Goal: Task Accomplishment & Management: Complete application form

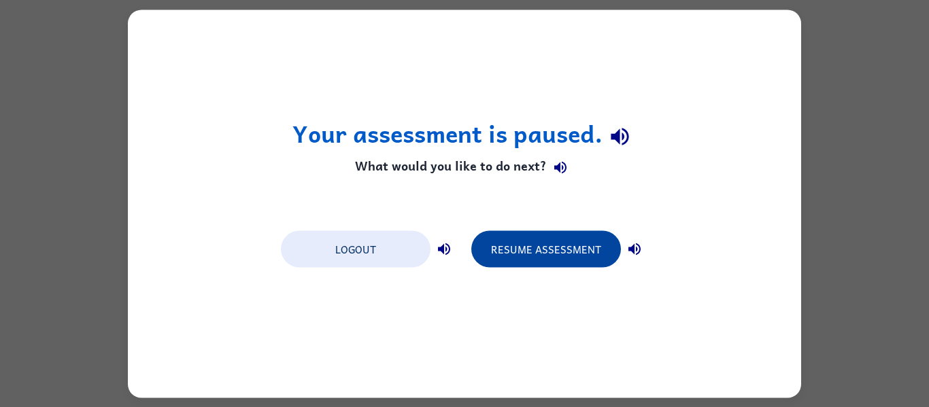
click at [543, 256] on button "Resume Assessment" at bounding box center [546, 249] width 150 height 37
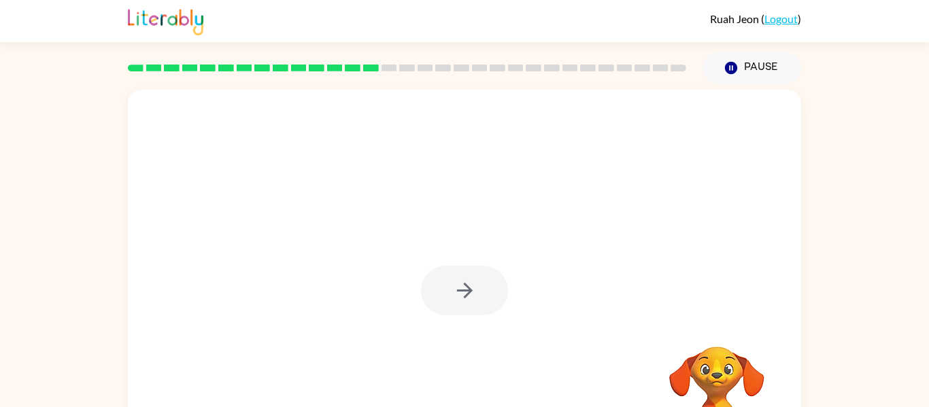
click at [777, 20] on link "Logout" at bounding box center [780, 18] width 33 height 13
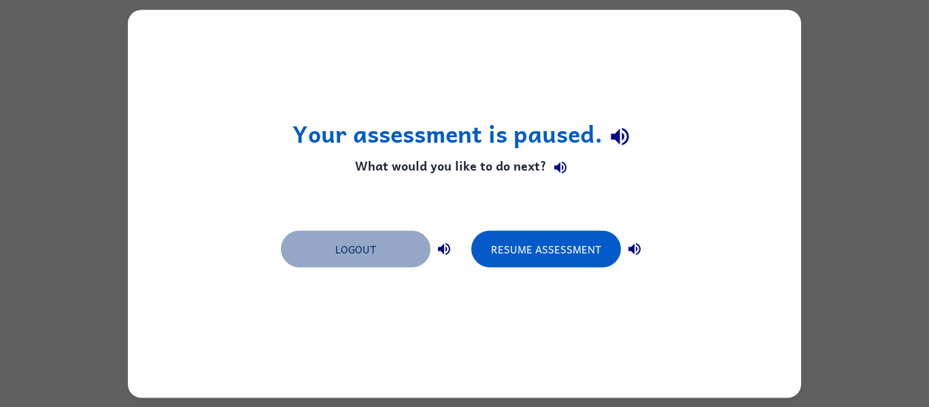
click at [358, 253] on button "Logout" at bounding box center [356, 249] width 150 height 37
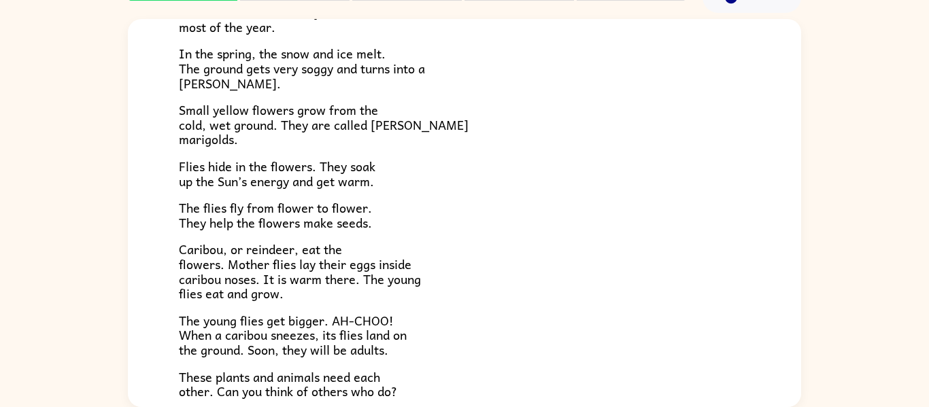
scroll to position [280, 0]
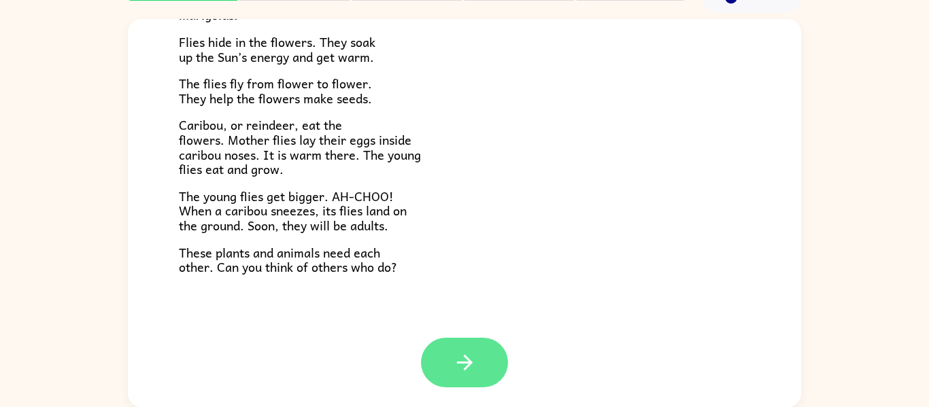
click at [437, 369] on button "button" at bounding box center [464, 363] width 87 height 50
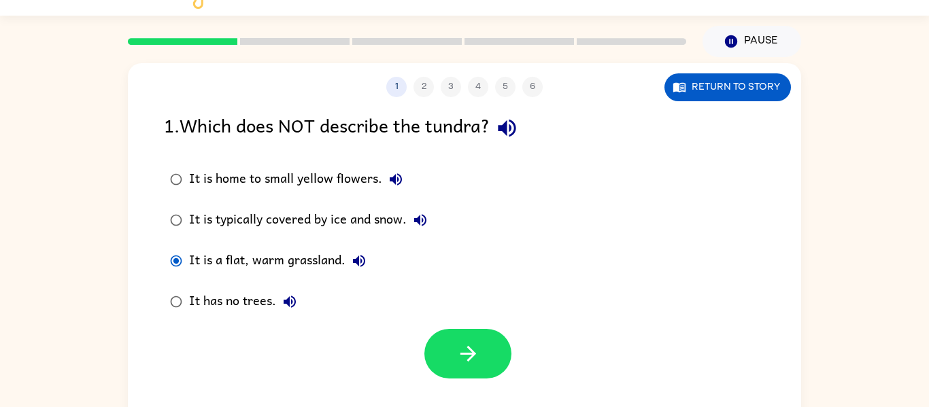
scroll to position [24, 0]
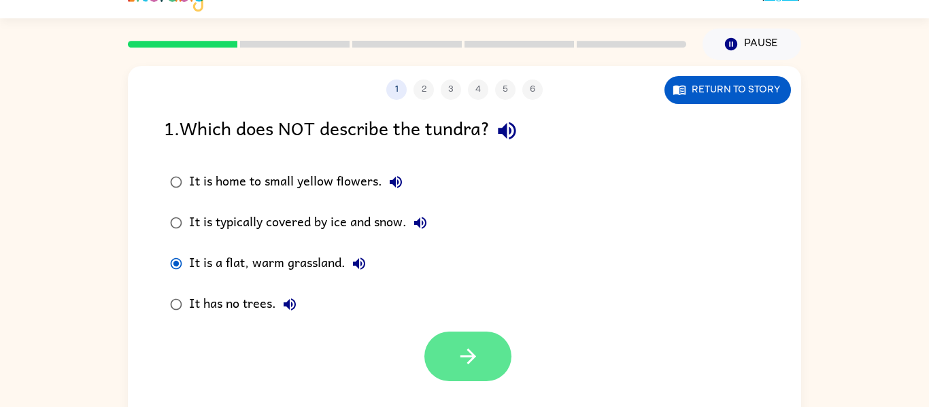
click at [472, 367] on icon "button" at bounding box center [468, 357] width 24 height 24
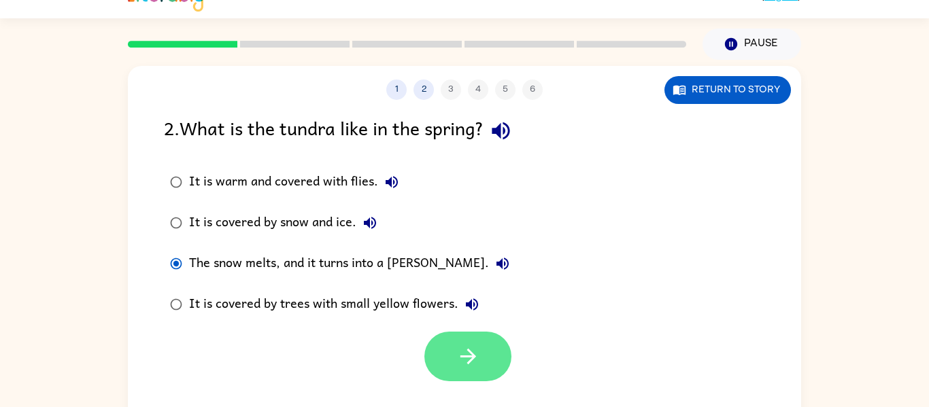
click at [458, 362] on icon "button" at bounding box center [468, 357] width 24 height 24
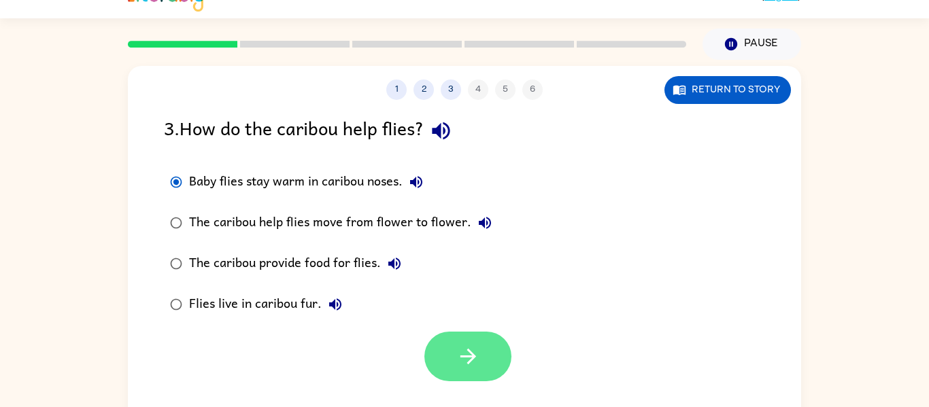
click at [467, 371] on button "button" at bounding box center [467, 357] width 87 height 50
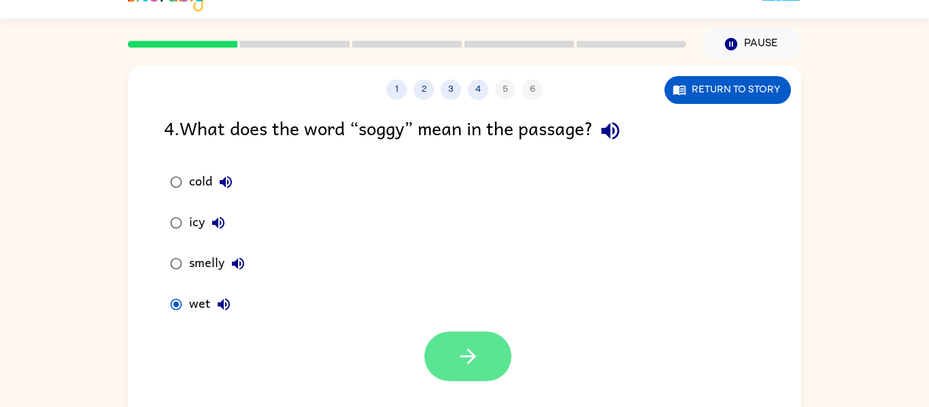
click at [450, 358] on button "button" at bounding box center [467, 357] width 87 height 50
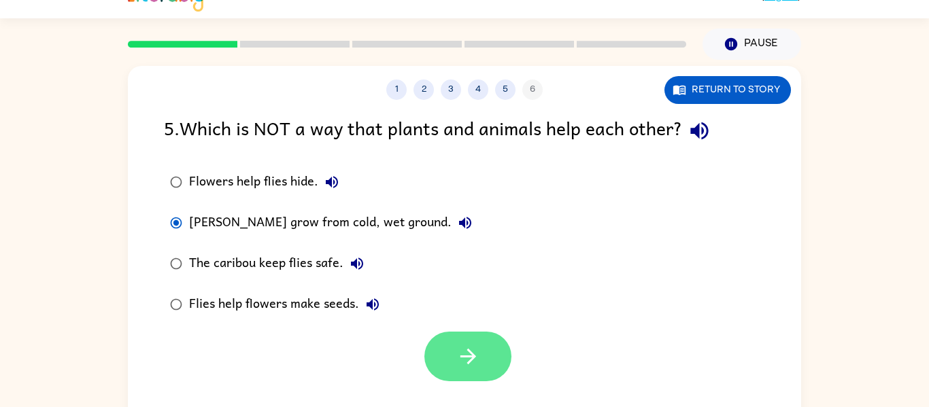
click at [445, 370] on button "button" at bounding box center [467, 357] width 87 height 50
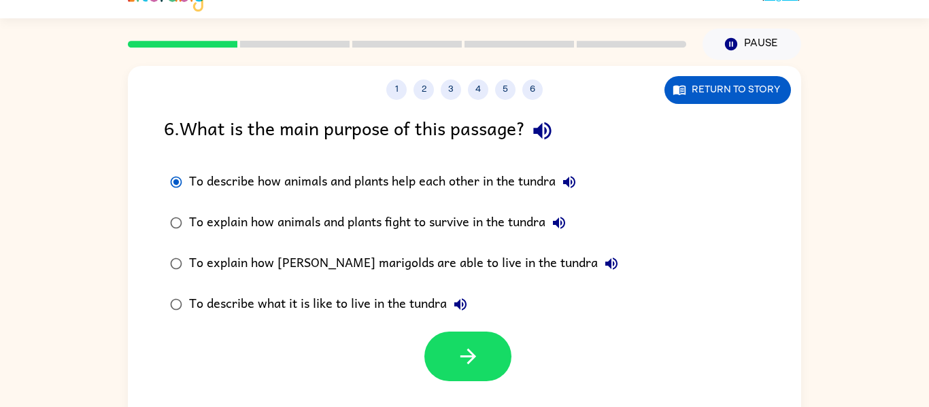
scroll to position [30, 0]
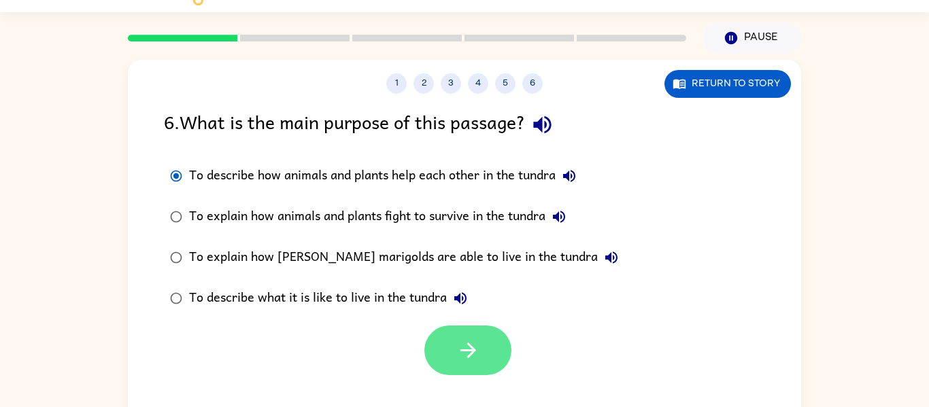
click at [465, 352] on icon "button" at bounding box center [468, 351] width 16 height 16
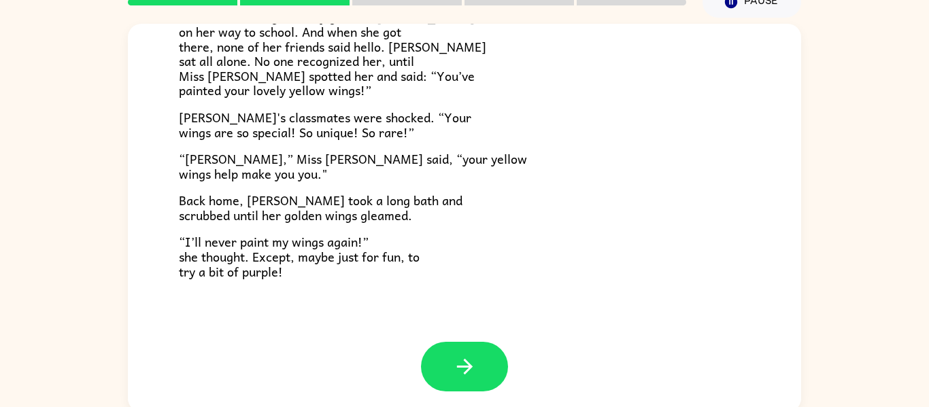
scroll to position [71, 0]
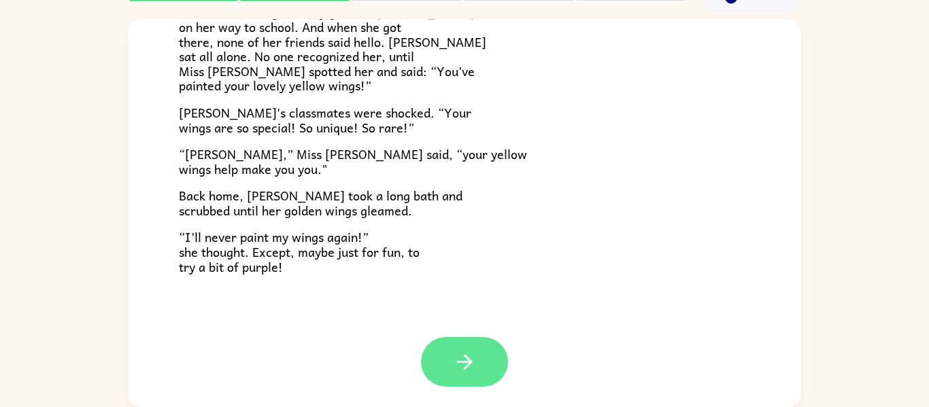
click at [491, 359] on button "button" at bounding box center [464, 362] width 87 height 50
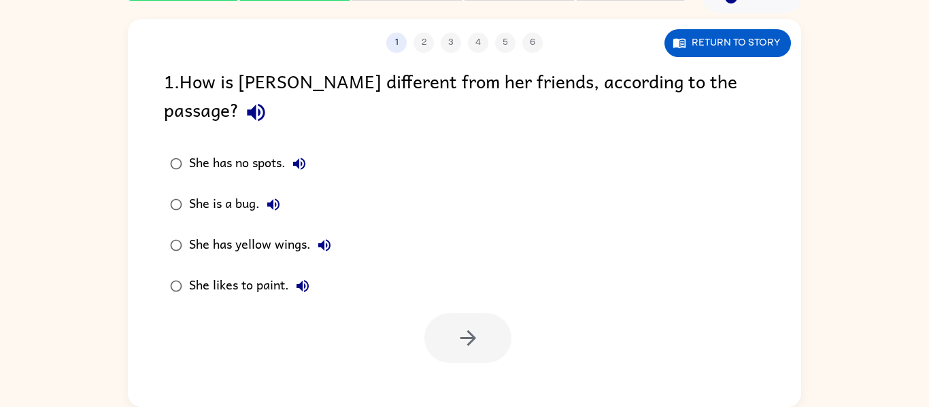
click at [216, 232] on div "She has yellow wings." at bounding box center [263, 245] width 149 height 27
click at [441, 314] on button "button" at bounding box center [467, 339] width 87 height 50
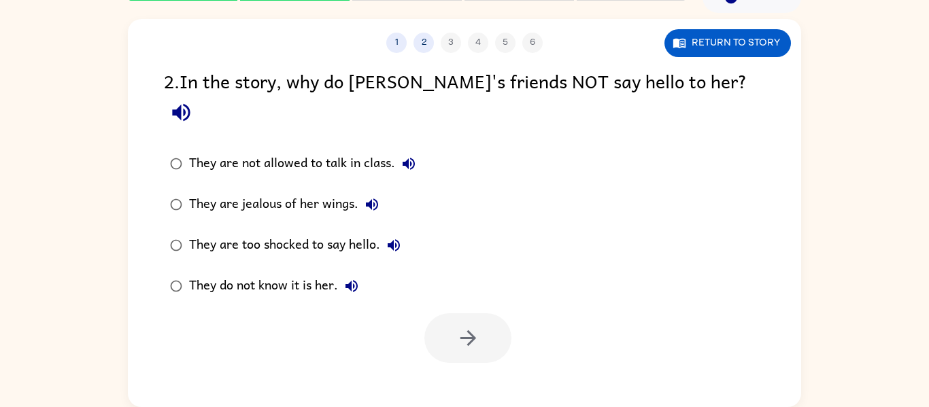
click at [323, 273] on div "They do not know it is her." at bounding box center [277, 286] width 176 height 27
click at [475, 326] on icon "button" at bounding box center [468, 338] width 24 height 24
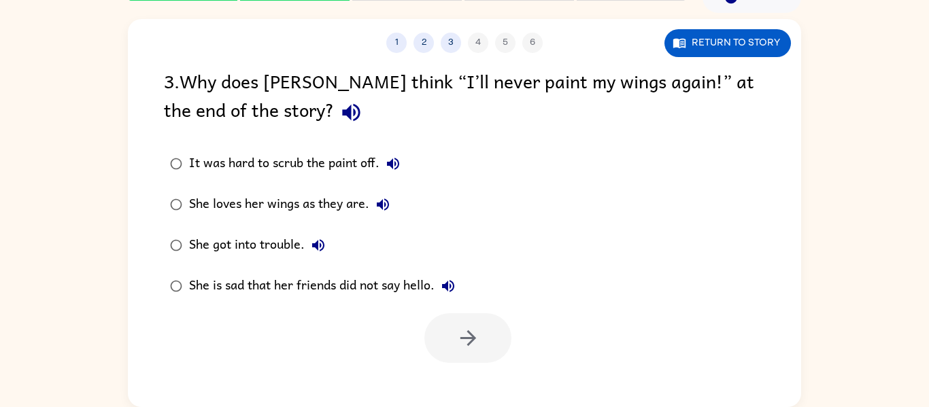
click at [333, 197] on div "She loves her wings as they are." at bounding box center [292, 204] width 207 height 27
click at [452, 324] on button "button" at bounding box center [467, 339] width 87 height 50
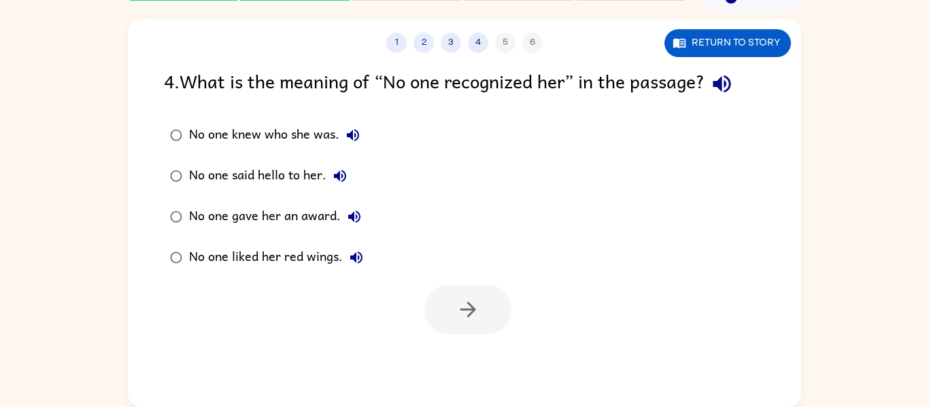
click at [326, 132] on div "No one knew who she was." at bounding box center [278, 135] width 178 height 27
click at [482, 316] on button "button" at bounding box center [467, 310] width 87 height 50
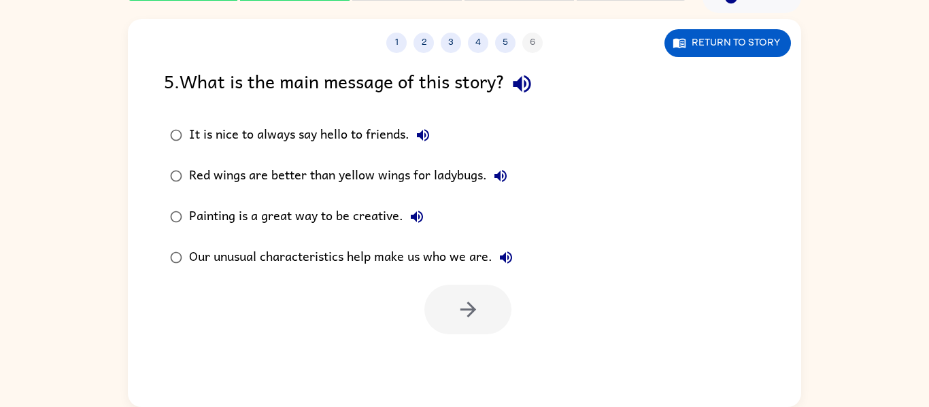
click at [400, 252] on div "Our unusual characteristics help make us who we are." at bounding box center [354, 257] width 331 height 27
click at [451, 304] on button "button" at bounding box center [467, 310] width 87 height 50
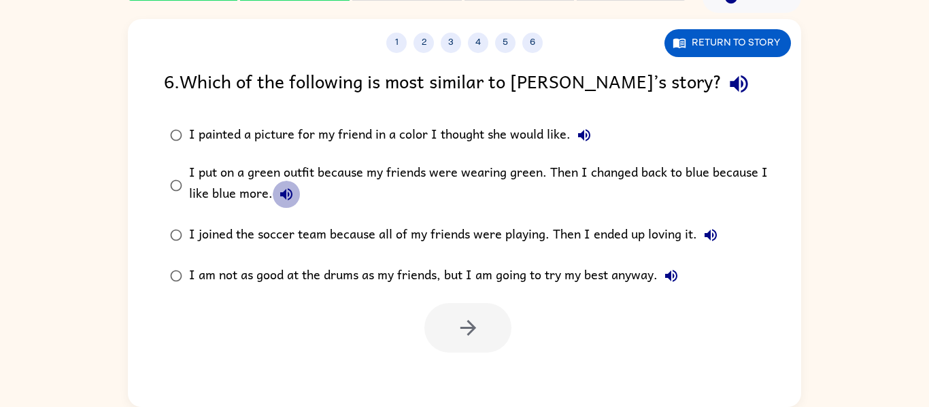
click at [285, 188] on icon "button" at bounding box center [286, 194] width 16 height 16
click at [236, 188] on div "I put on a green outfit because my friends were wearing green. Then I changed b…" at bounding box center [486, 186] width 594 height 46
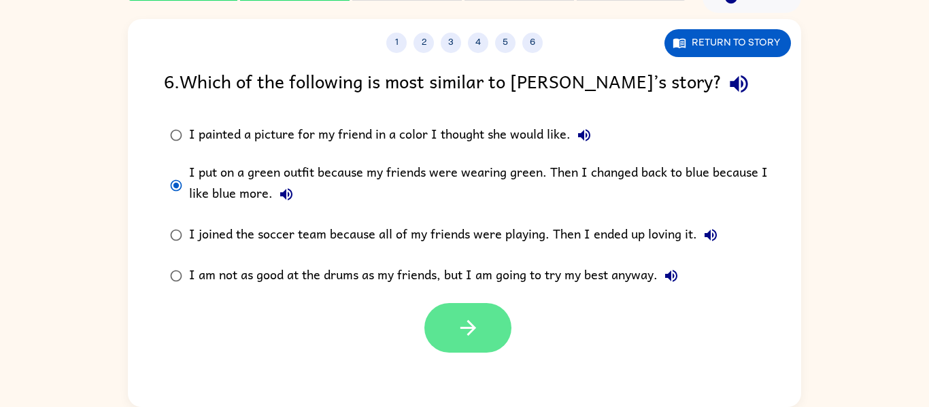
click at [465, 331] on icon "button" at bounding box center [468, 328] width 24 height 24
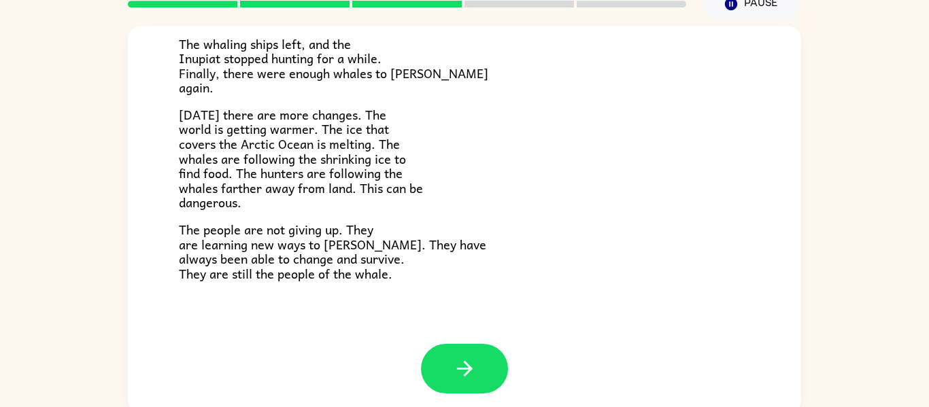
scroll to position [71, 0]
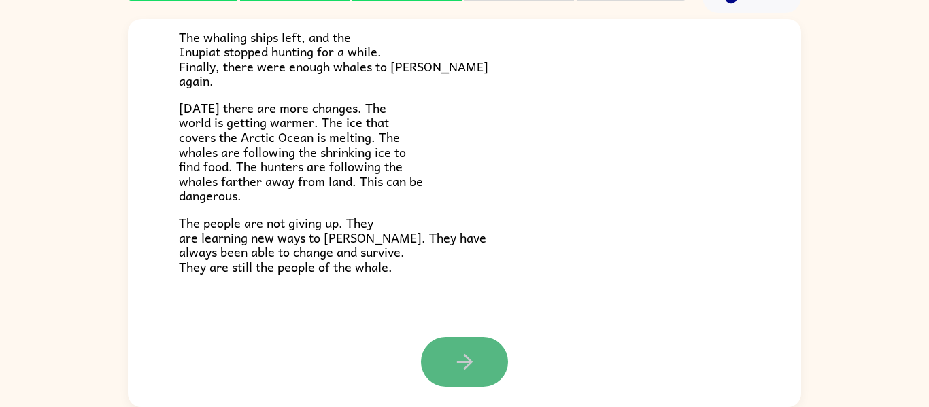
click at [443, 361] on button "button" at bounding box center [464, 362] width 87 height 50
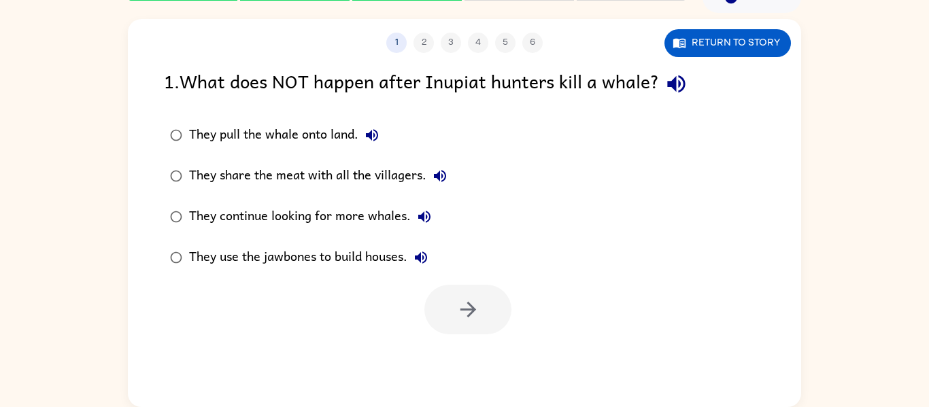
scroll to position [0, 0]
click at [307, 212] on div "They continue looking for more whales." at bounding box center [313, 216] width 249 height 27
click at [494, 314] on button "button" at bounding box center [467, 310] width 87 height 50
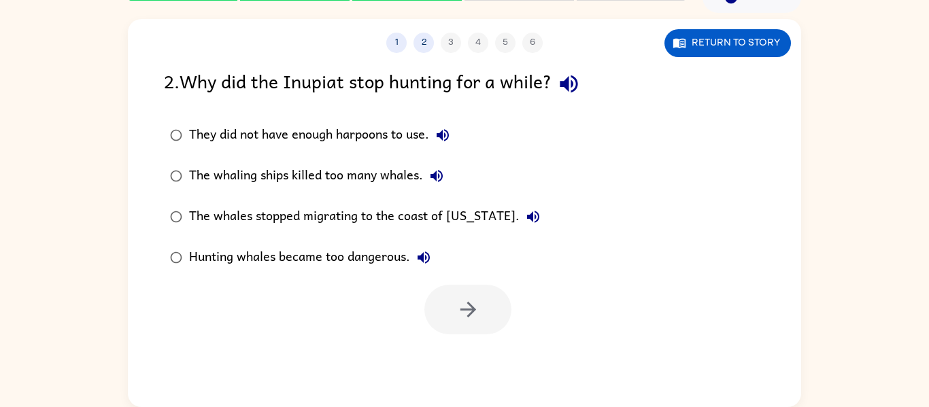
click at [395, 168] on div "The whaling ships killed too many whales." at bounding box center [319, 176] width 261 height 27
click at [473, 307] on icon "button" at bounding box center [468, 310] width 16 height 16
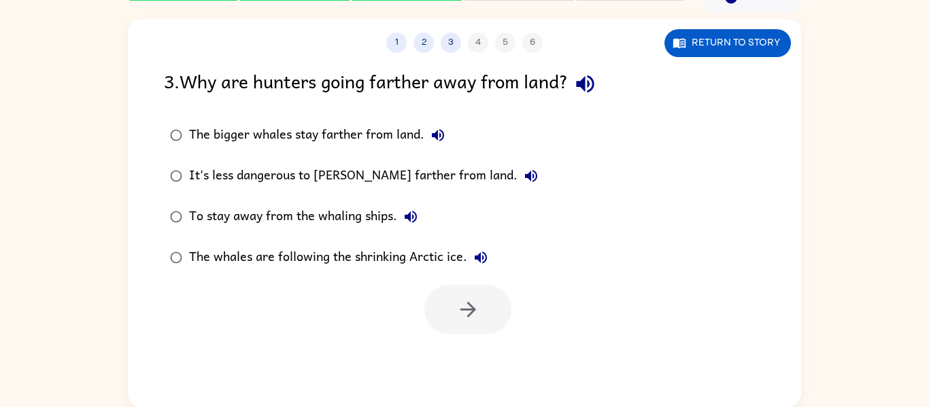
click at [344, 134] on div "The bigger whales stay farther from land." at bounding box center [320, 135] width 263 height 27
click at [473, 307] on icon "button" at bounding box center [468, 310] width 24 height 24
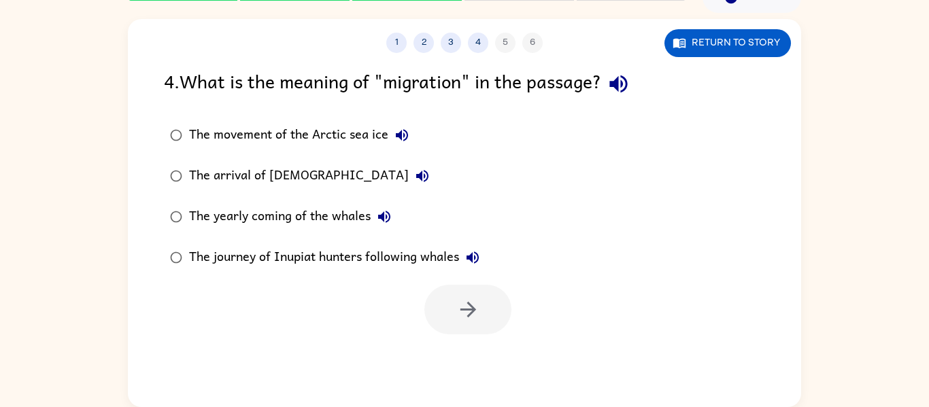
click at [337, 209] on div "The yearly coming of the whales" at bounding box center [293, 216] width 209 height 27
click at [439, 297] on button "button" at bounding box center [467, 310] width 87 height 50
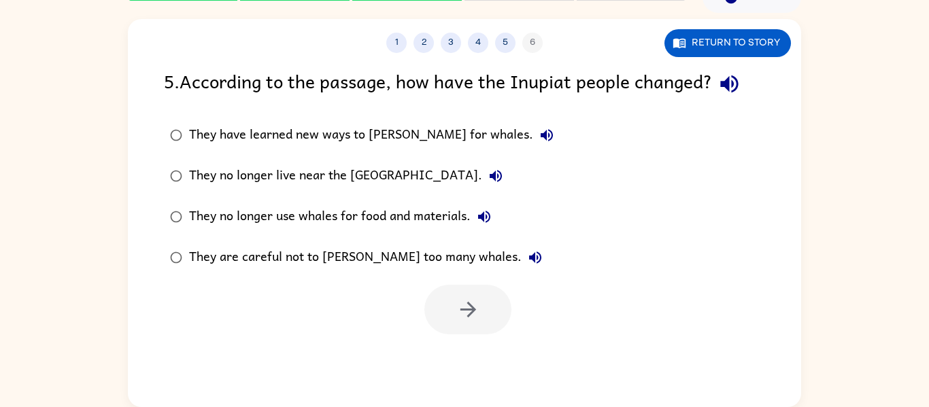
click at [347, 246] on div "They are careful not to [PERSON_NAME] too many whales." at bounding box center [369, 257] width 360 height 27
click at [431, 302] on button "button" at bounding box center [467, 310] width 87 height 50
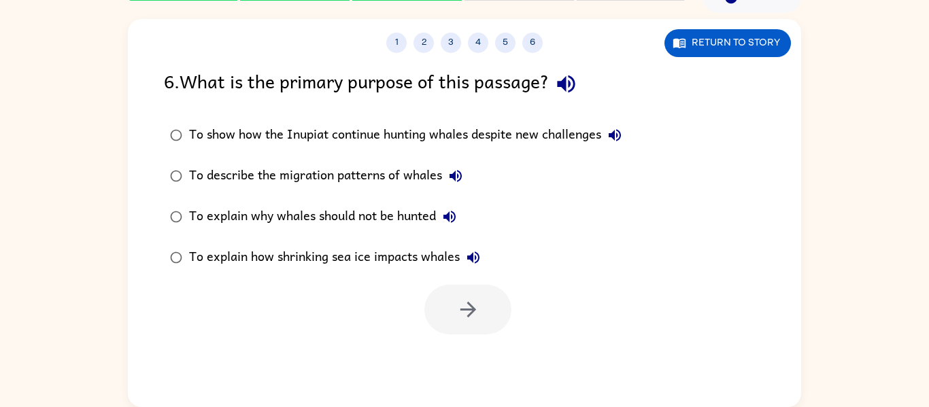
click at [405, 215] on div "To explain why whales should not be hunted" at bounding box center [326, 216] width 274 height 27
click at [477, 305] on icon "button" at bounding box center [468, 310] width 24 height 24
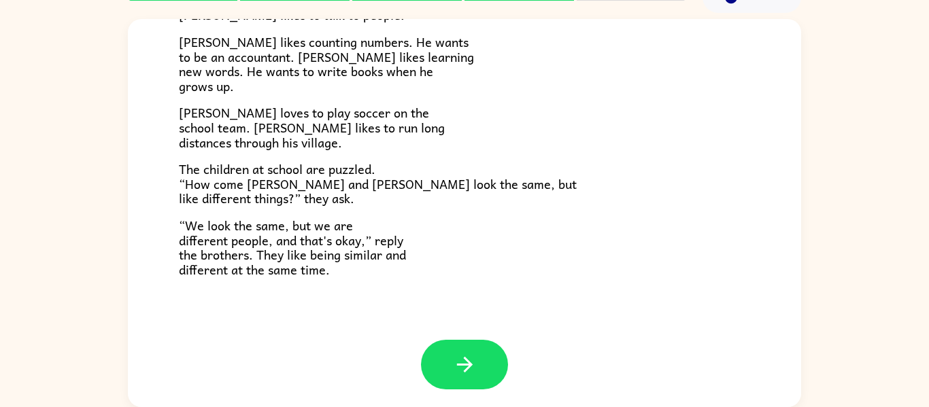
scroll to position [294, 0]
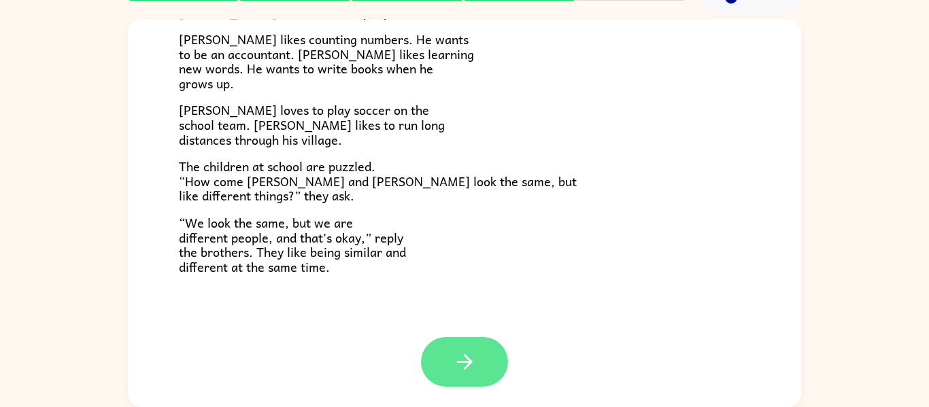
click at [478, 354] on button "button" at bounding box center [464, 362] width 87 height 50
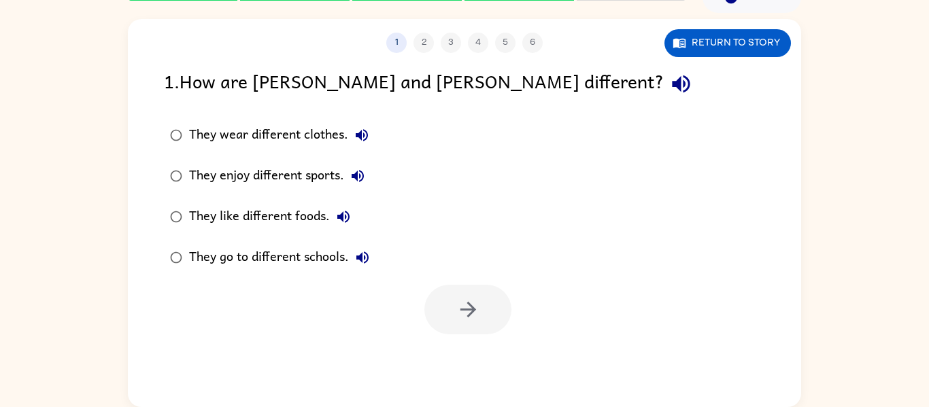
scroll to position [0, 0]
click at [437, 216] on div "They wear different clothes. They enjoy different sports. They like different f…" at bounding box center [482, 196] width 637 height 163
click at [318, 167] on div "They enjoy different sports." at bounding box center [280, 176] width 182 height 27
click at [481, 287] on button "button" at bounding box center [467, 310] width 87 height 50
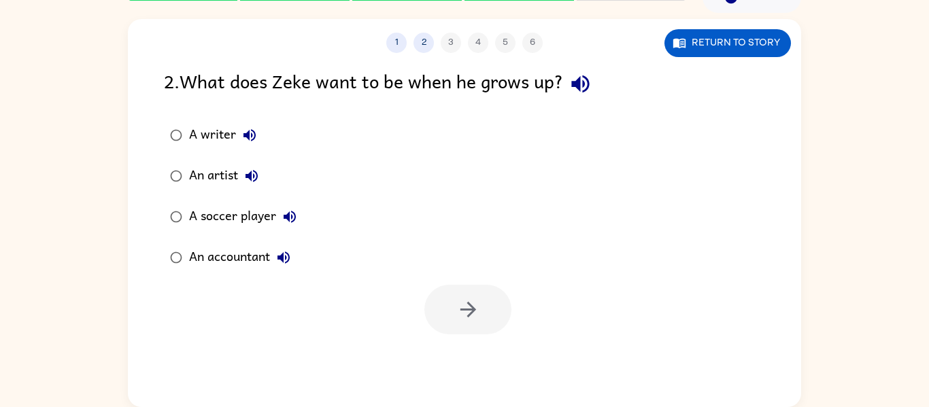
click at [213, 132] on div "A writer" at bounding box center [226, 135] width 74 height 27
click at [448, 296] on button "button" at bounding box center [467, 310] width 87 height 50
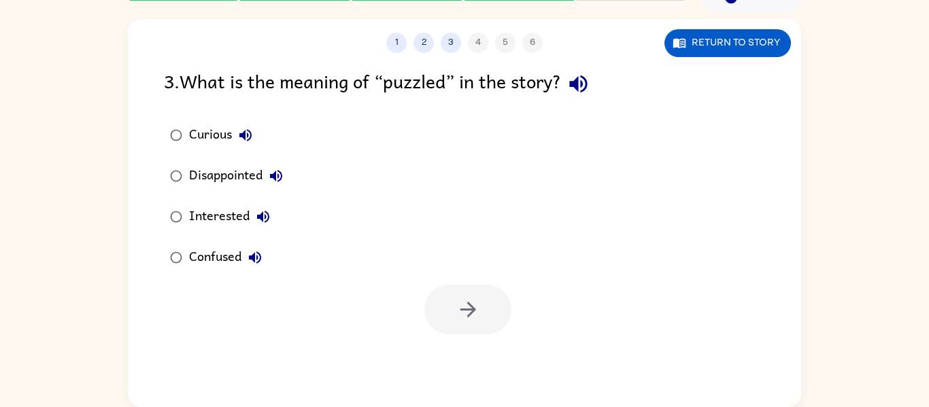
click at [226, 253] on div "Confused" at bounding box center [229, 257] width 80 height 27
click at [484, 306] on button "button" at bounding box center [467, 310] width 87 height 50
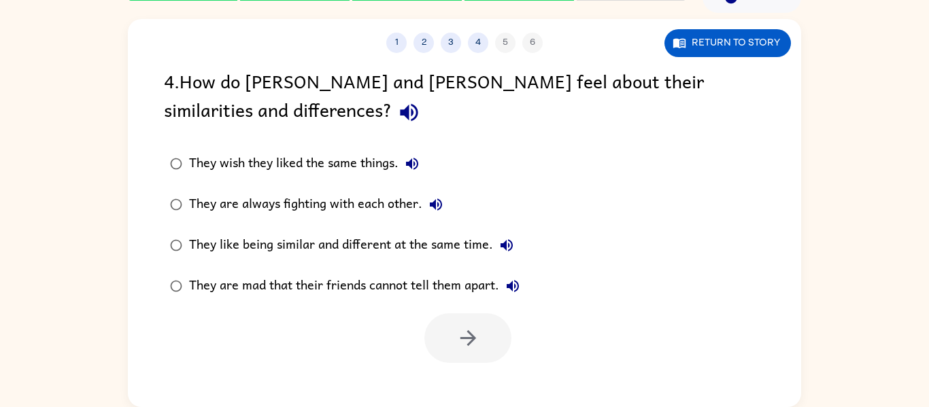
click at [368, 235] on div "They like being similar and different at the same time." at bounding box center [354, 245] width 331 height 27
click at [477, 333] on icon "button" at bounding box center [468, 338] width 24 height 24
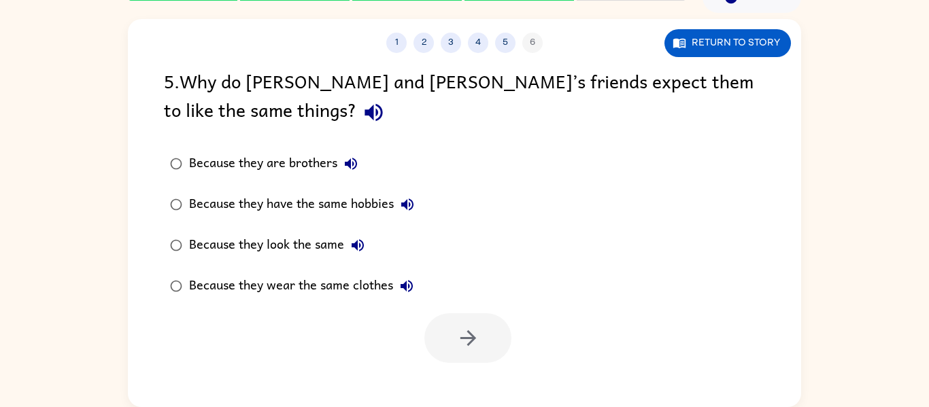
click at [477, 333] on div at bounding box center [467, 339] width 87 height 50
click at [278, 233] on div "Because they look the same" at bounding box center [280, 245] width 182 height 27
click at [454, 333] on button "button" at bounding box center [467, 339] width 87 height 50
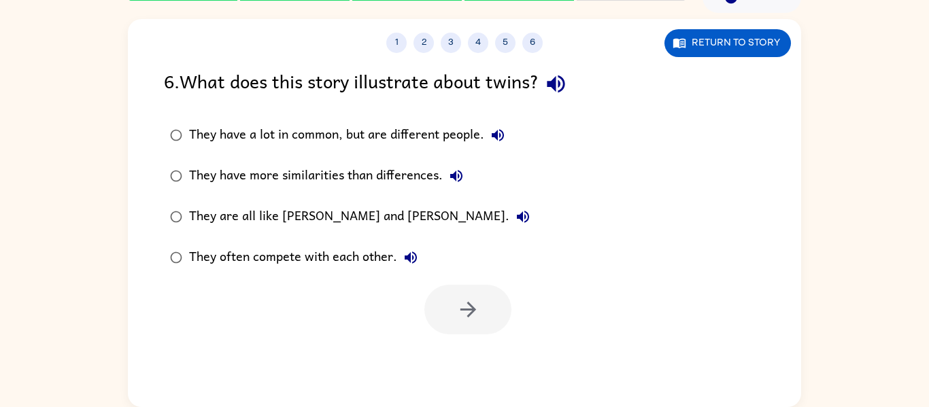
click at [384, 129] on div "They have a lot in common, but are different people." at bounding box center [350, 135] width 322 height 27
click at [461, 295] on button "button" at bounding box center [467, 310] width 87 height 50
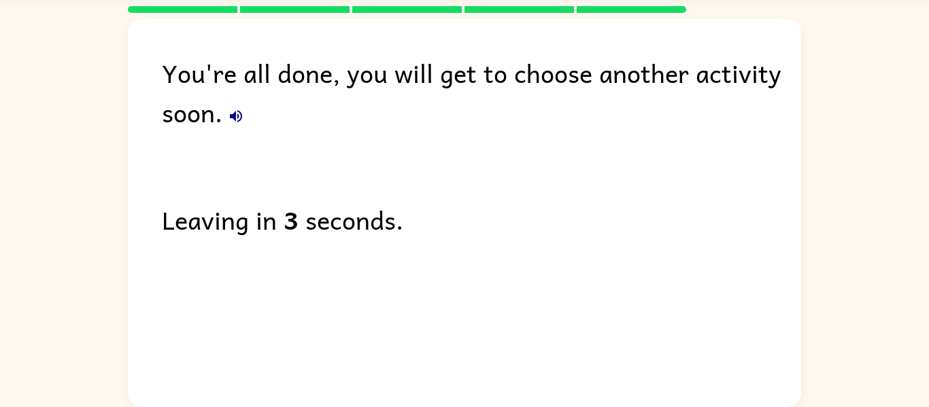
click at [237, 108] on icon "button" at bounding box center [236, 116] width 16 height 16
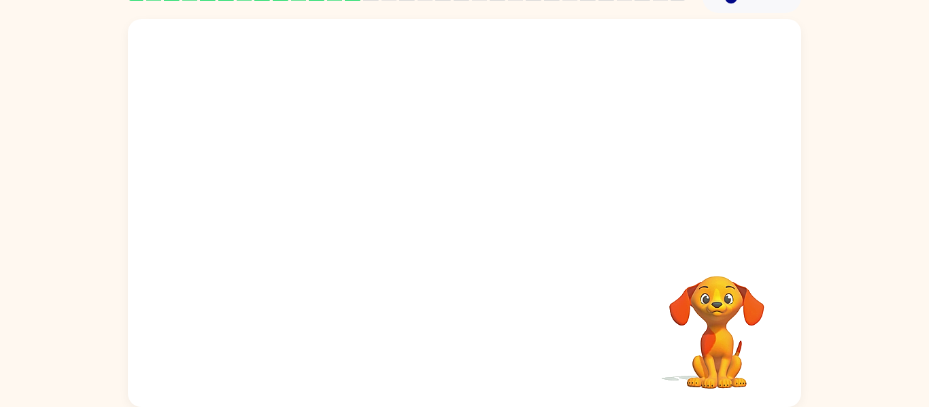
scroll to position [69, 0]
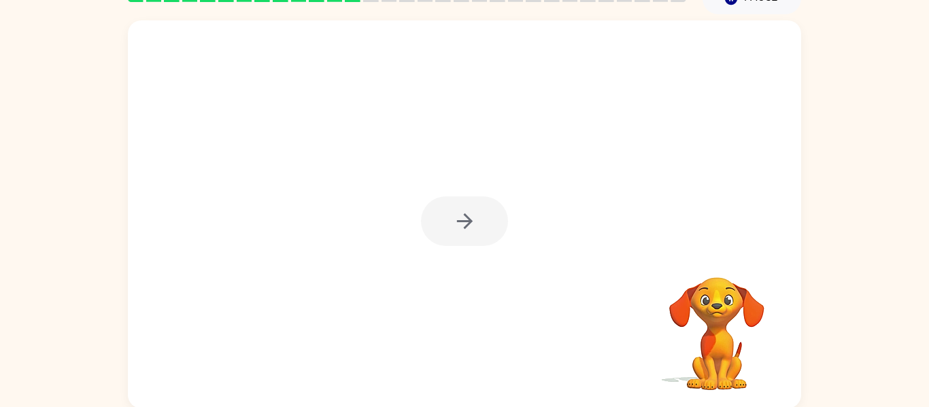
click at [482, 215] on div at bounding box center [464, 222] width 87 height 50
click at [490, 210] on button "button" at bounding box center [464, 222] width 87 height 50
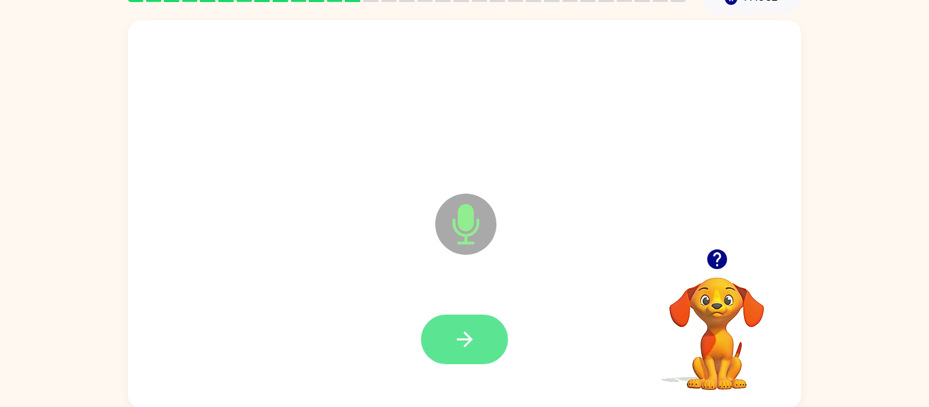
click at [461, 339] on icon "button" at bounding box center [464, 340] width 16 height 16
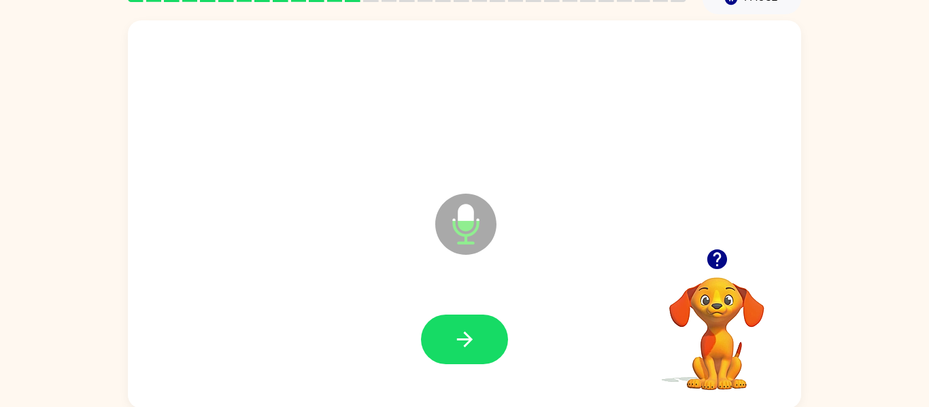
click at [465, 342] on icon "button" at bounding box center [465, 340] width 24 height 24
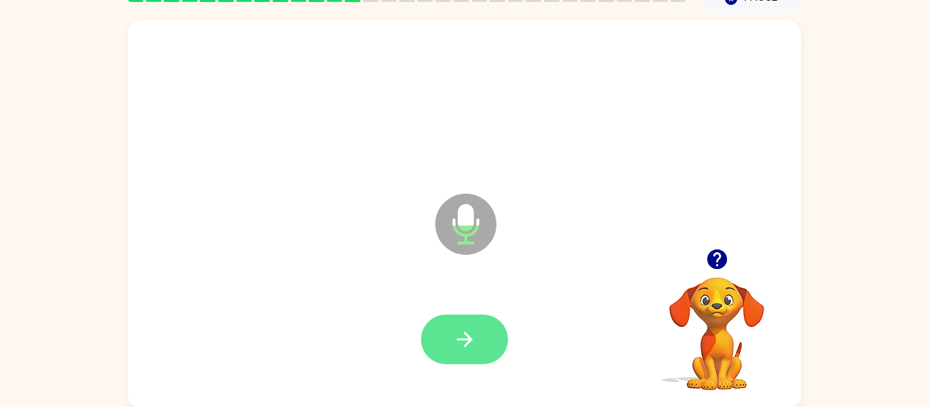
click at [477, 328] on button "button" at bounding box center [464, 340] width 87 height 50
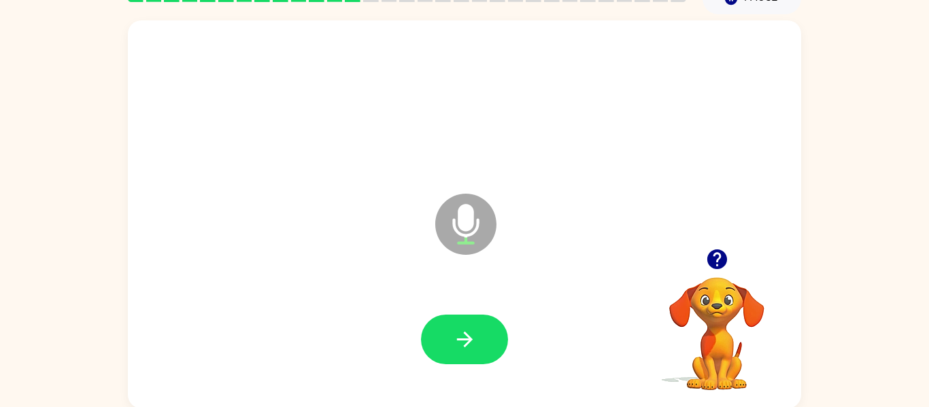
click at [479, 328] on button "button" at bounding box center [464, 340] width 87 height 50
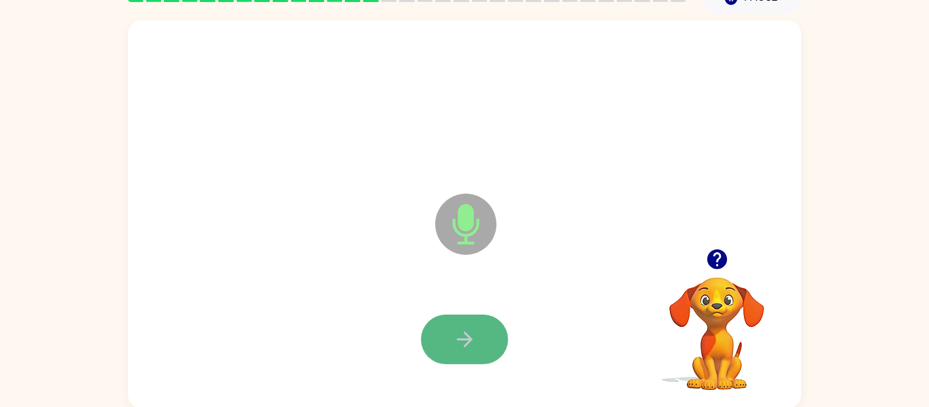
click at [469, 343] on icon "button" at bounding box center [465, 340] width 24 height 24
click at [475, 347] on icon "button" at bounding box center [465, 340] width 24 height 24
click at [473, 345] on icon "button" at bounding box center [465, 340] width 24 height 24
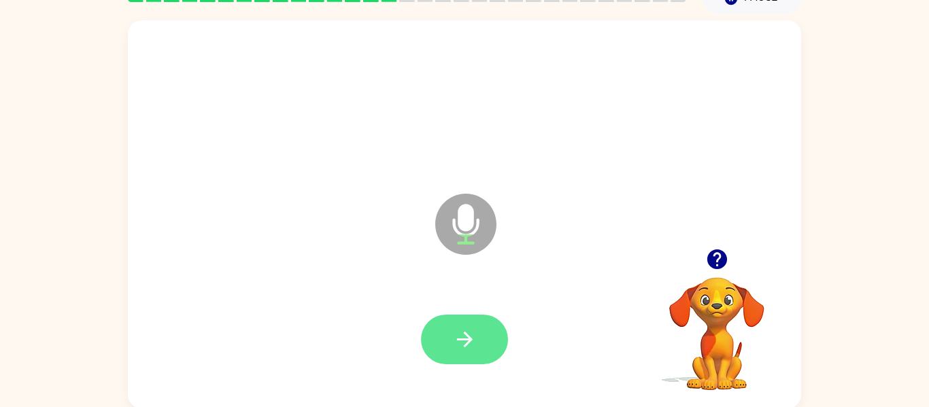
click at [472, 346] on icon "button" at bounding box center [465, 340] width 24 height 24
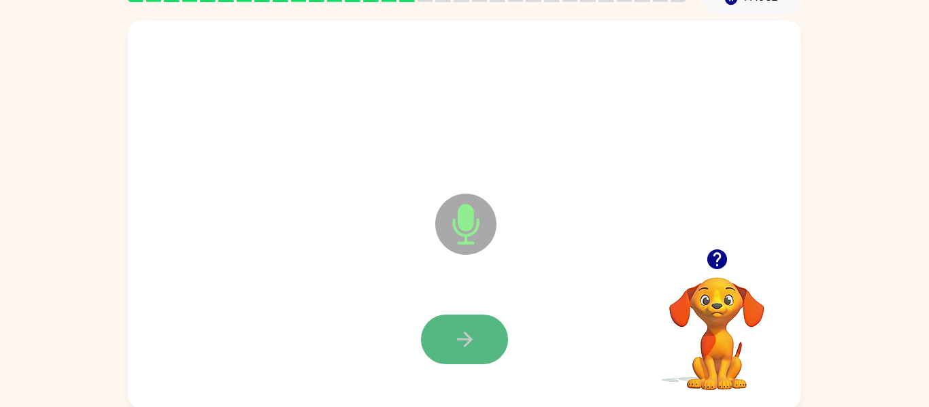
click at [475, 350] on icon "button" at bounding box center [465, 340] width 24 height 24
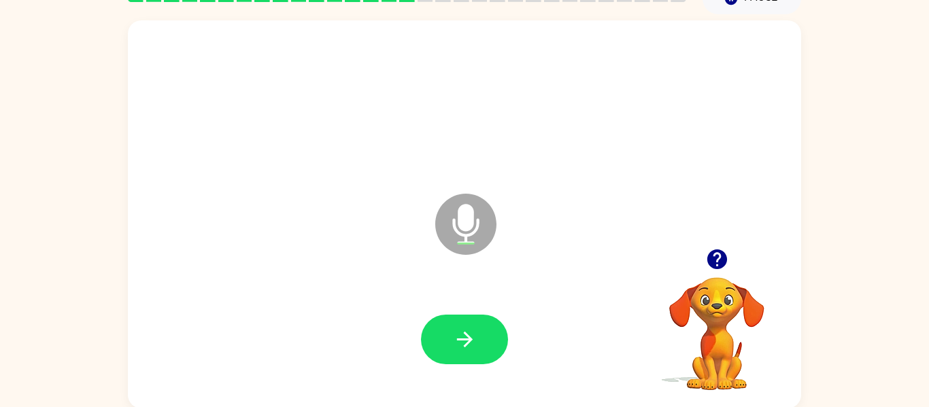
click at [724, 265] on icon "button" at bounding box center [717, 260] width 20 height 20
click at [709, 265] on icon "button" at bounding box center [717, 260] width 20 height 20
click at [475, 350] on icon "button" at bounding box center [465, 340] width 24 height 24
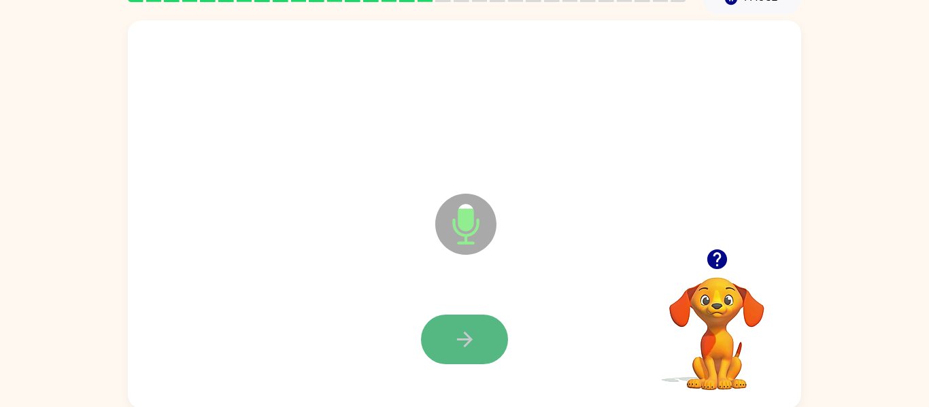
click at [472, 350] on icon "button" at bounding box center [465, 340] width 24 height 24
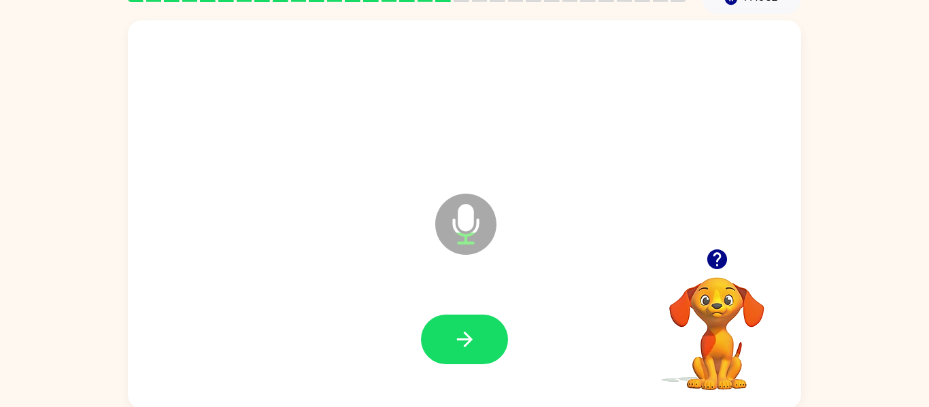
click at [472, 350] on icon "button" at bounding box center [465, 340] width 24 height 24
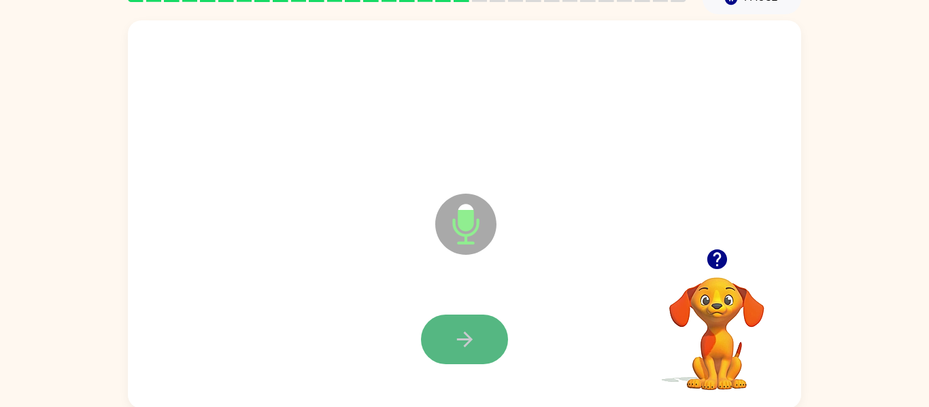
click at [490, 338] on button "button" at bounding box center [464, 340] width 87 height 50
click at [499, 343] on button "button" at bounding box center [464, 340] width 87 height 50
click at [500, 347] on button "button" at bounding box center [464, 340] width 87 height 50
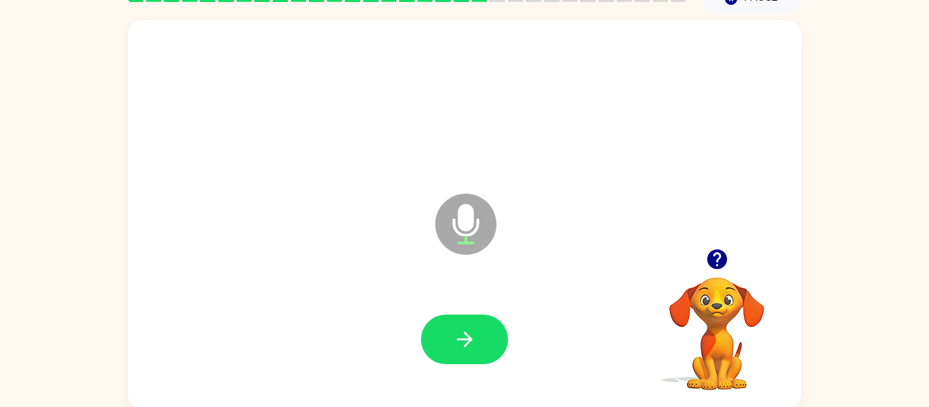
click at [500, 347] on button "button" at bounding box center [464, 340] width 87 height 50
click at [715, 263] on icon "button" at bounding box center [717, 260] width 20 height 20
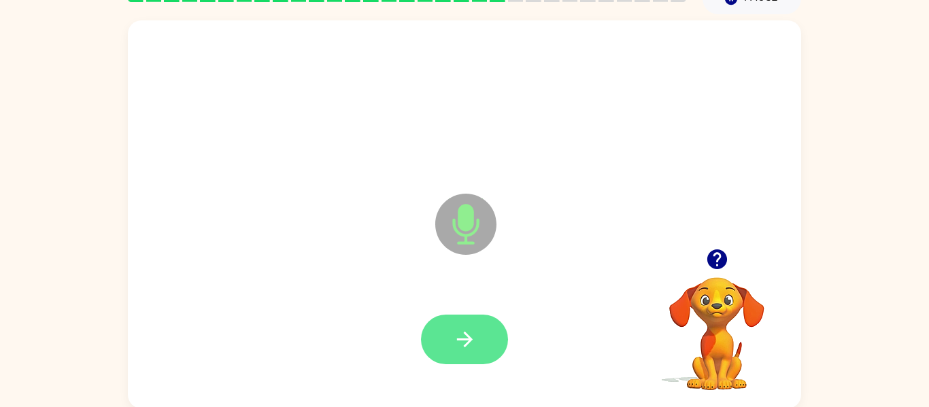
click at [468, 347] on icon "button" at bounding box center [465, 340] width 24 height 24
click at [469, 350] on icon "button" at bounding box center [465, 340] width 24 height 24
click at [471, 350] on icon "button" at bounding box center [465, 340] width 24 height 24
click at [468, 344] on icon "button" at bounding box center [465, 340] width 24 height 24
click at [470, 341] on icon "button" at bounding box center [464, 340] width 16 height 16
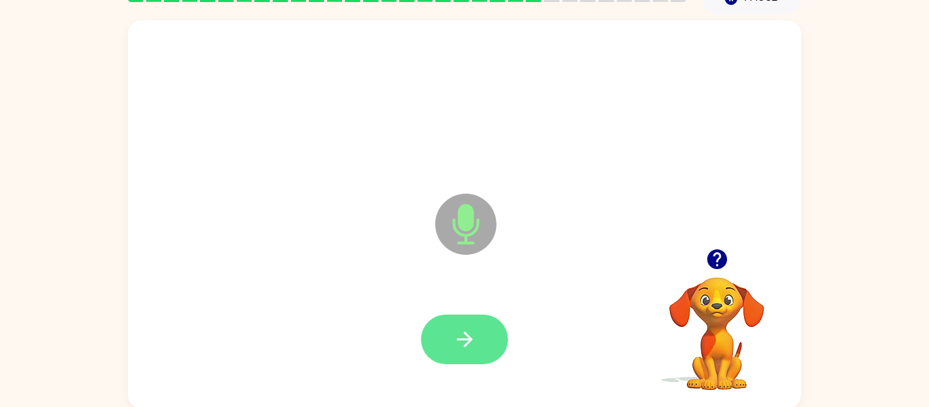
click at [467, 337] on icon "button" at bounding box center [464, 340] width 16 height 16
click at [486, 345] on button "button" at bounding box center [464, 340] width 87 height 50
click at [463, 328] on icon "button" at bounding box center [465, 340] width 24 height 24
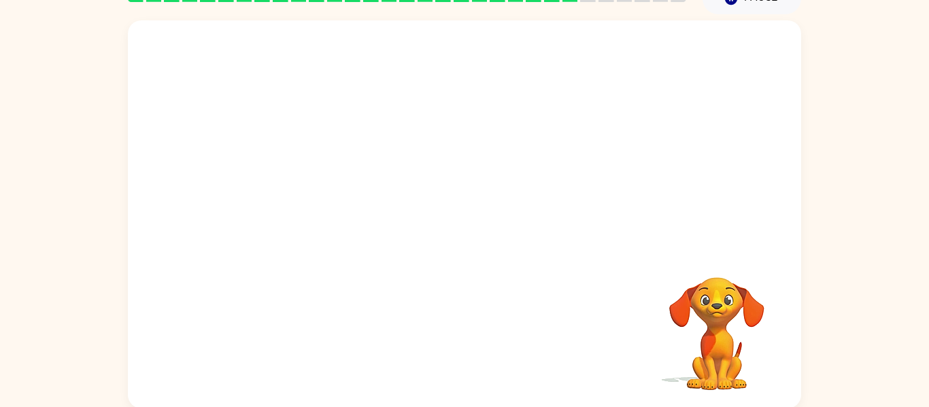
click at [462, 327] on div "Your browser must support playing .mp4 files to use Literably. Please try using…" at bounding box center [464, 214] width 673 height 388
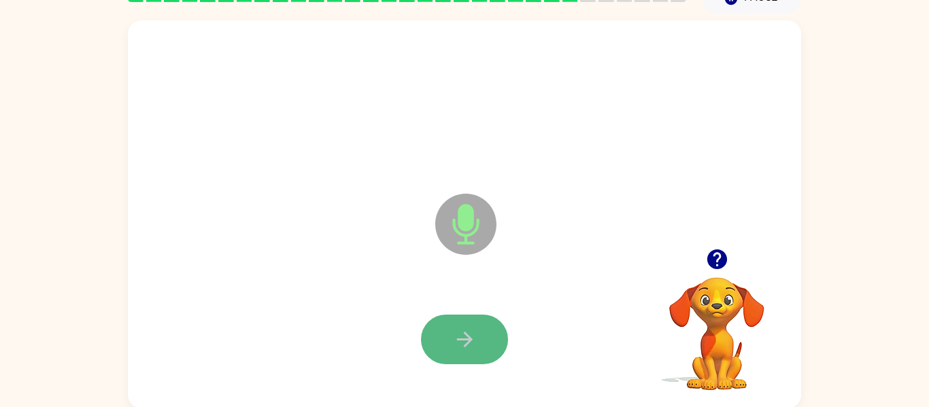
click at [479, 332] on button "button" at bounding box center [464, 340] width 87 height 50
click at [488, 329] on button "button" at bounding box center [464, 340] width 87 height 50
click at [486, 333] on button "button" at bounding box center [464, 340] width 87 height 50
click at [460, 320] on button "button" at bounding box center [464, 340] width 87 height 50
click at [469, 324] on button "button" at bounding box center [464, 340] width 87 height 50
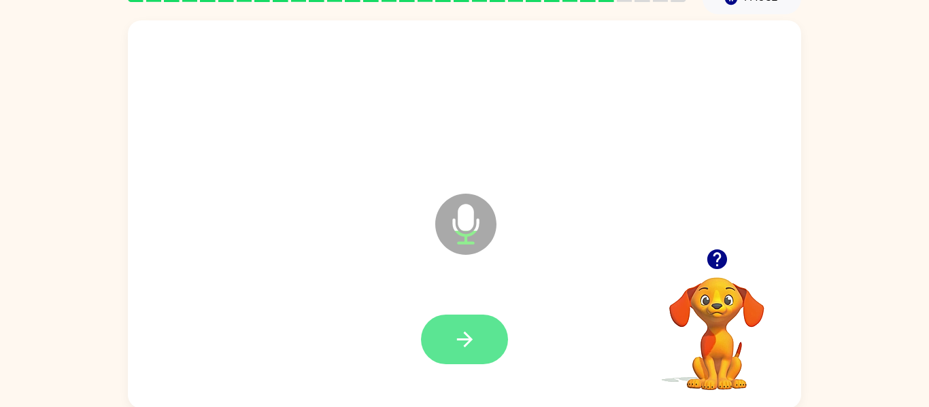
click at [471, 325] on button "button" at bounding box center [464, 340] width 87 height 50
click at [475, 332] on icon "button" at bounding box center [465, 340] width 24 height 24
click at [477, 328] on button "button" at bounding box center [464, 340] width 87 height 50
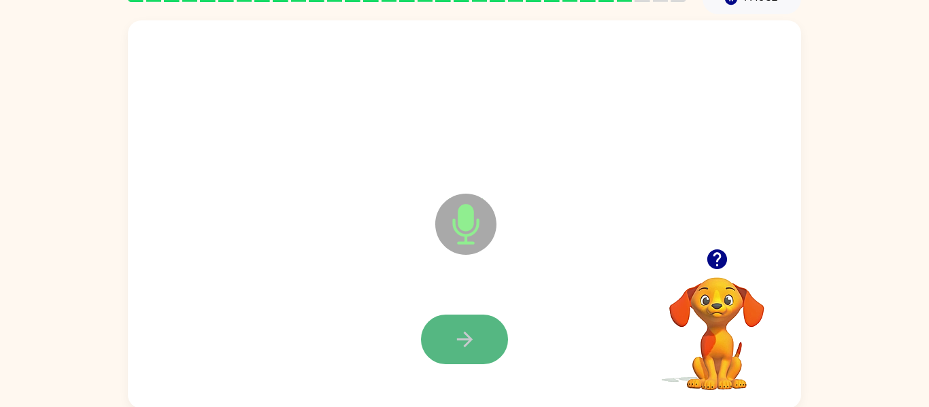
click at [457, 328] on icon "button" at bounding box center [465, 340] width 24 height 24
click at [463, 341] on icon "button" at bounding box center [465, 340] width 24 height 24
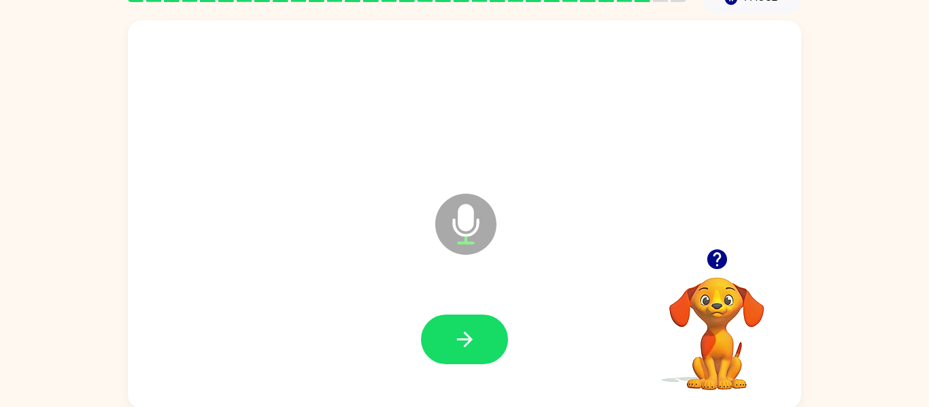
click at [463, 341] on icon "button" at bounding box center [465, 340] width 24 height 24
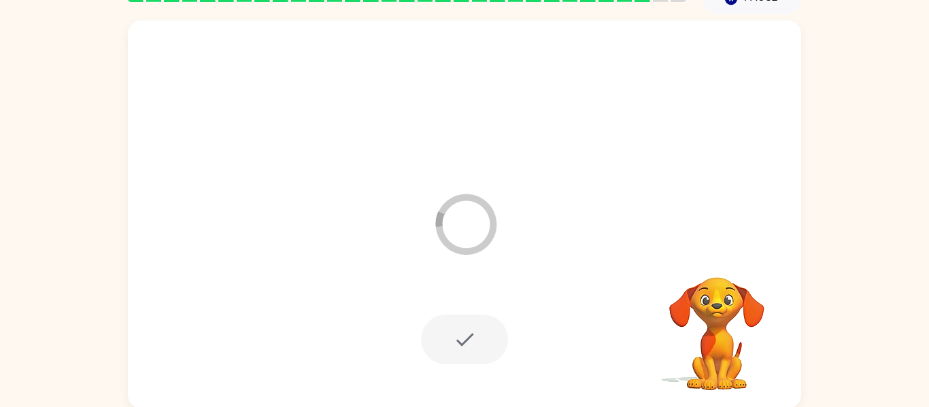
click at [463, 341] on div at bounding box center [464, 340] width 87 height 50
click at [463, 341] on div at bounding box center [464, 340] width 646 height 112
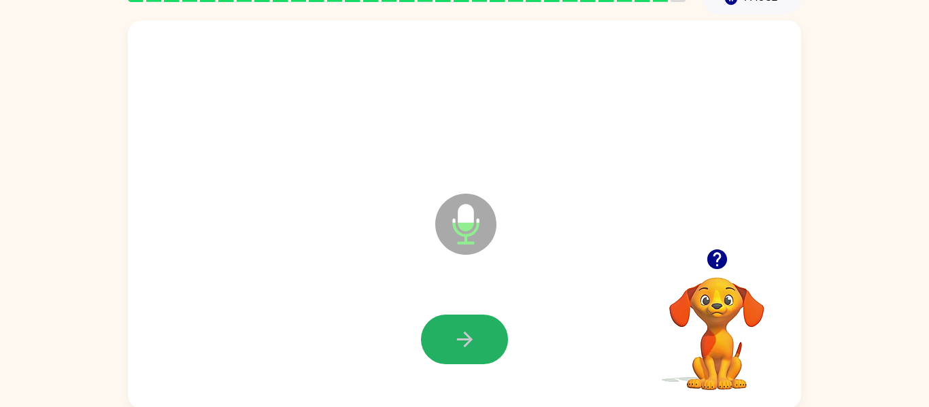
click at [463, 341] on icon "button" at bounding box center [465, 340] width 24 height 24
click at [463, 341] on div at bounding box center [464, 340] width 87 height 50
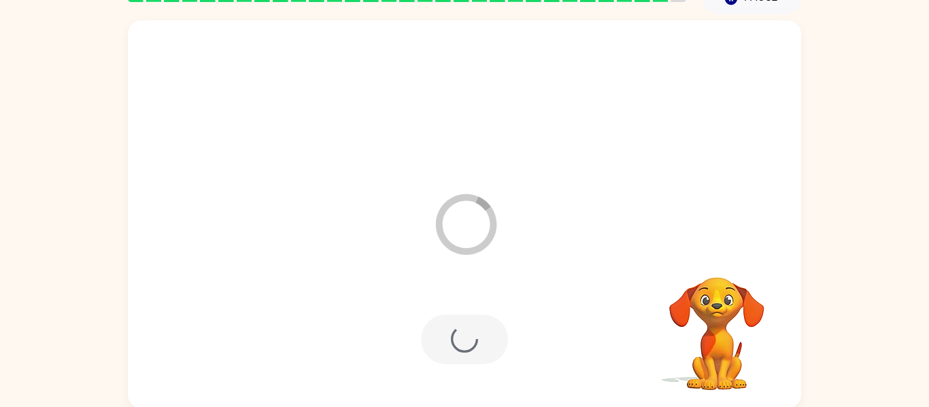
scroll to position [46, 0]
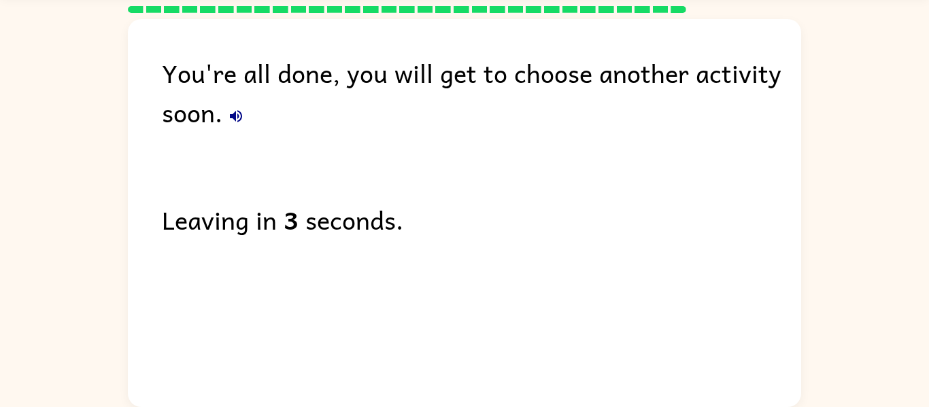
click at [235, 108] on icon "button" at bounding box center [236, 116] width 16 height 16
